Goal: Check status: Check status

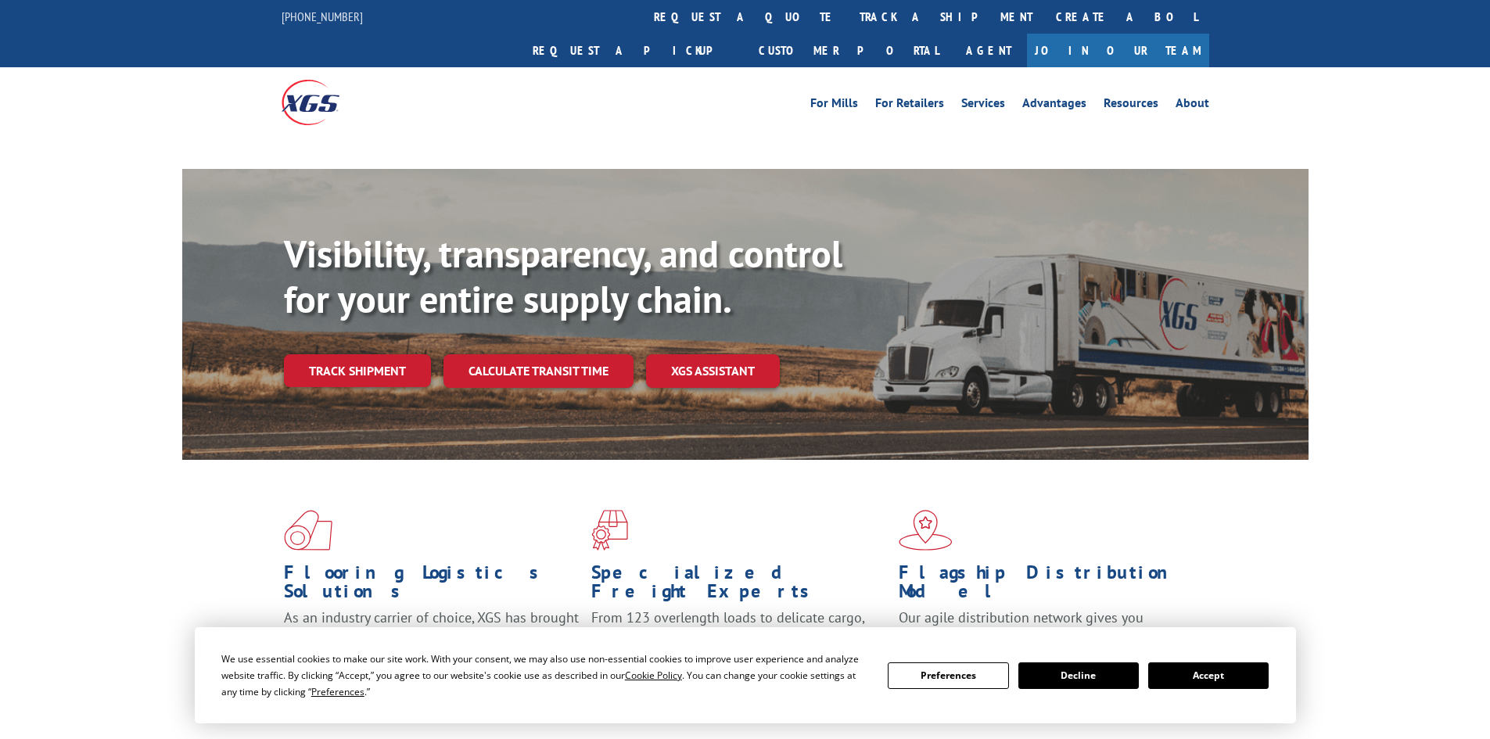
click at [408, 342] on div "Visibility, transparency, and control for your entire supply chain. Track shipm…" at bounding box center [796, 340] width 1025 height 218
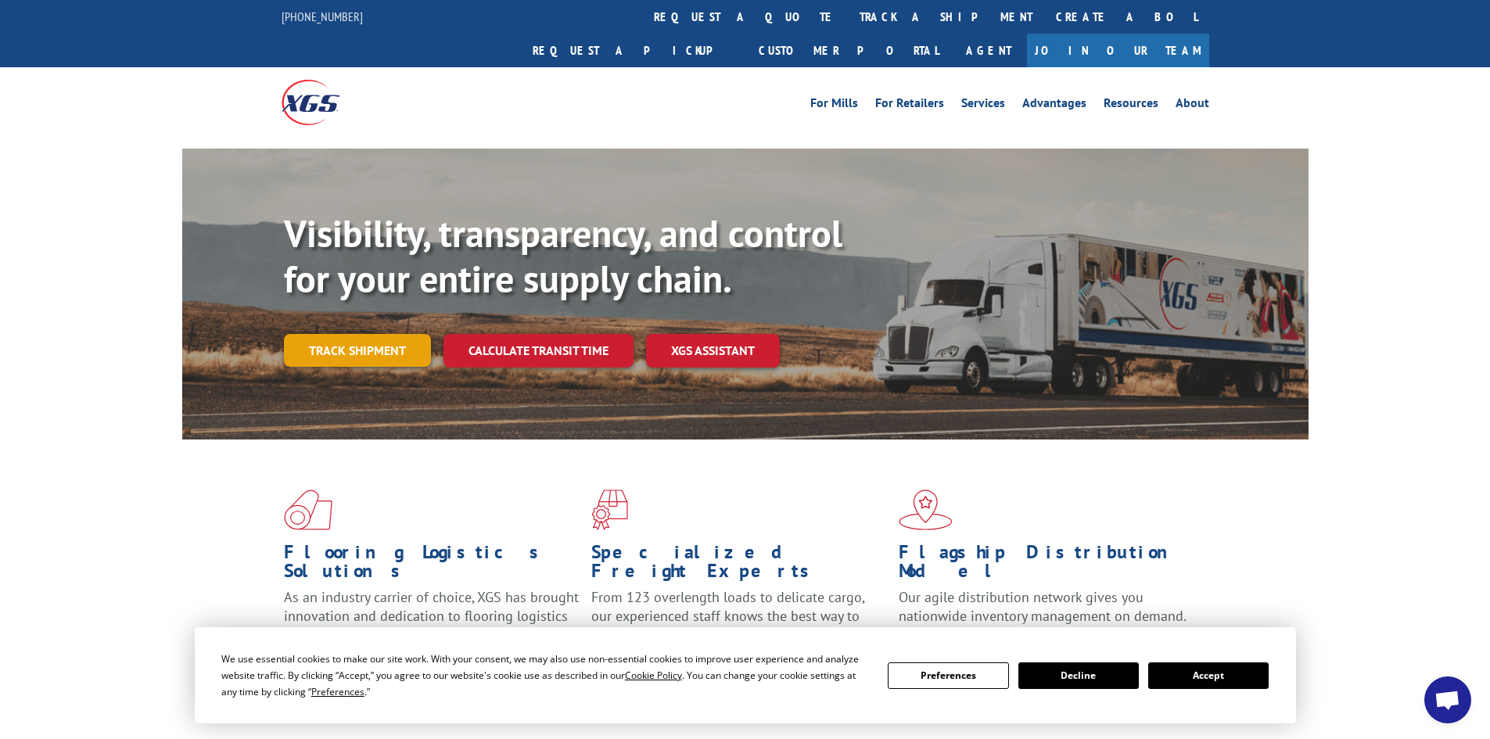
click at [382, 334] on link "Track shipment" at bounding box center [357, 350] width 147 height 33
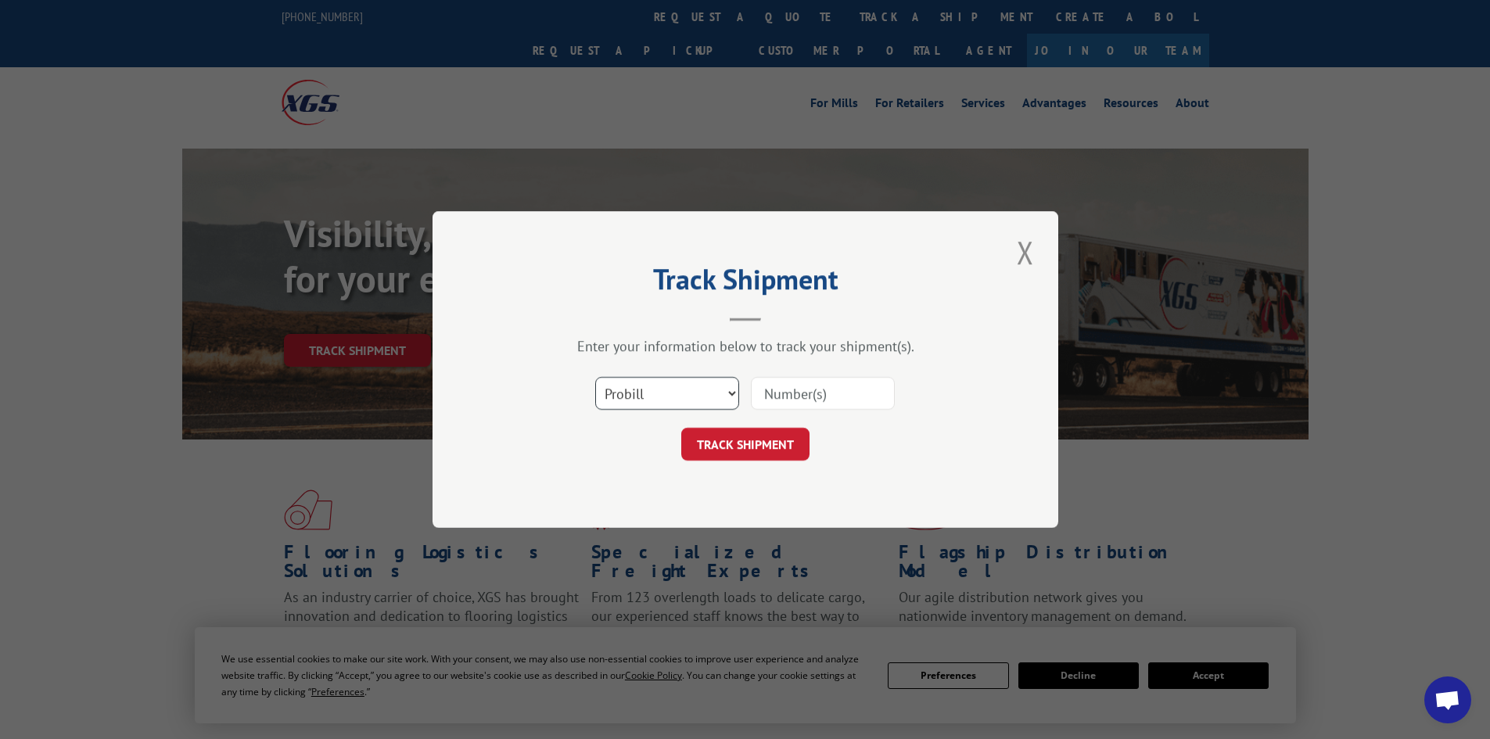
click at [628, 391] on select "Select category... Probill BOL PO" at bounding box center [667, 393] width 144 height 33
select select "bol"
click at [595, 377] on select "Select category... Probill BOL PO" at bounding box center [667, 393] width 144 height 33
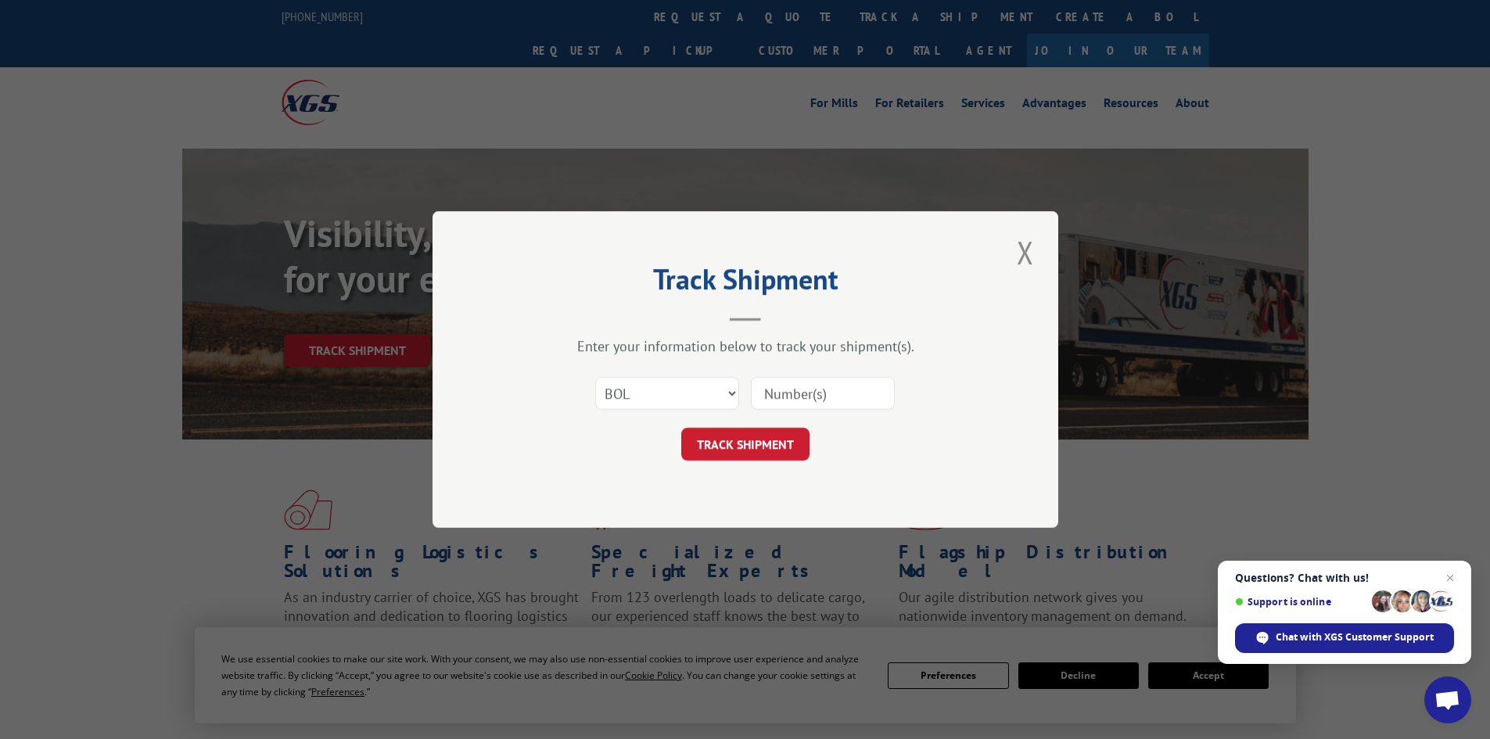
click at [756, 395] on div "Select category... Probill BOL PO" at bounding box center [745, 394] width 469 height 52
click at [776, 391] on input at bounding box center [823, 393] width 144 height 33
paste input "416526"
type input "416526"
click at [763, 443] on button "TRACK SHIPMENT" at bounding box center [745, 444] width 128 height 33
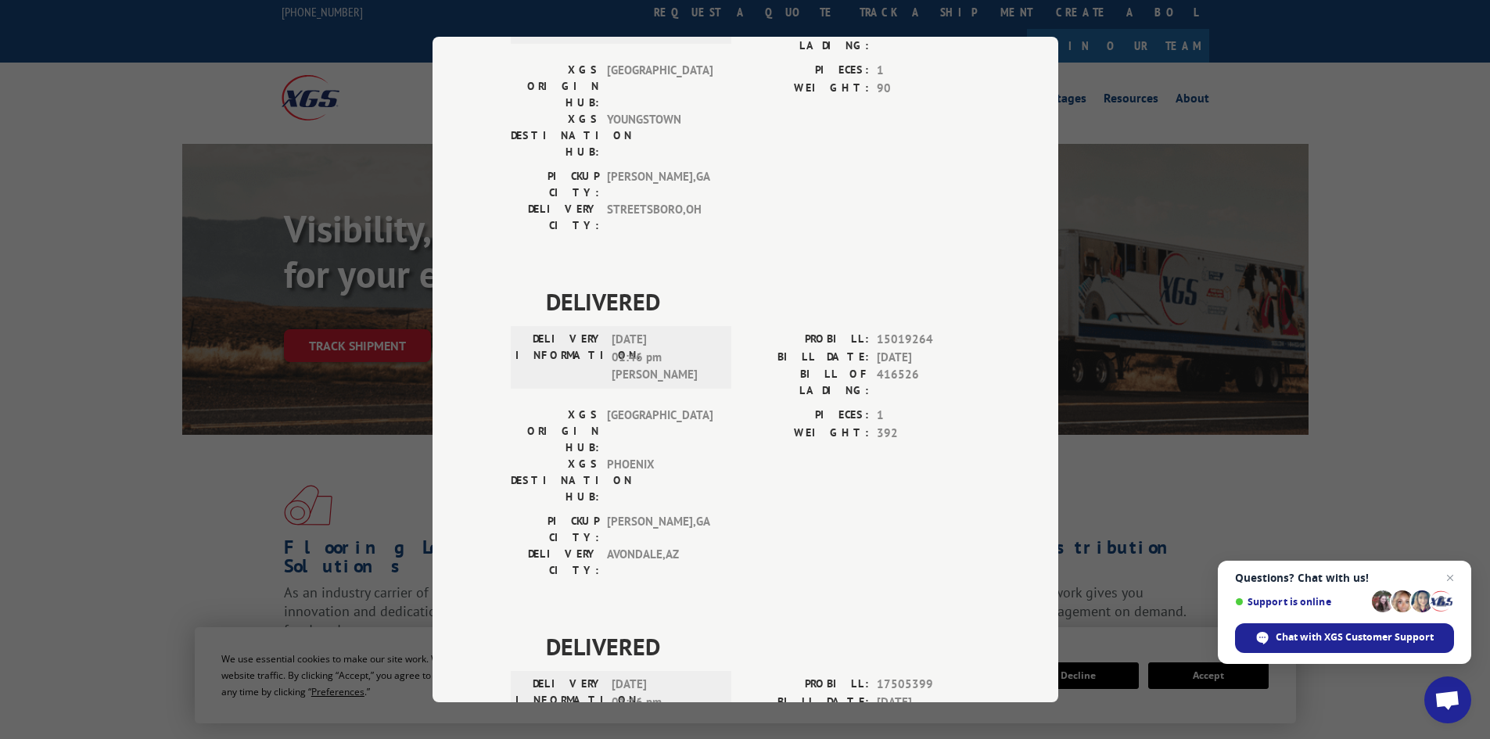
scroll to position [313, 0]
